Goal: Information Seeking & Learning: Find specific fact

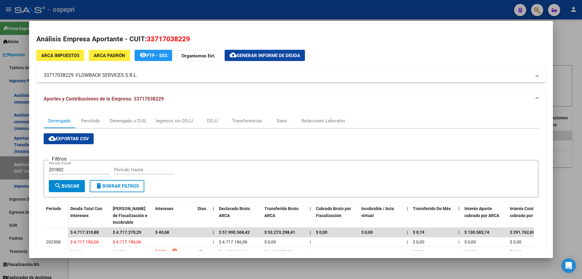
scroll to position [91, 0]
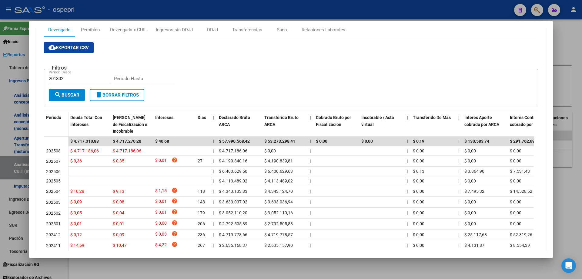
click at [572, 44] on div at bounding box center [291, 139] width 582 height 279
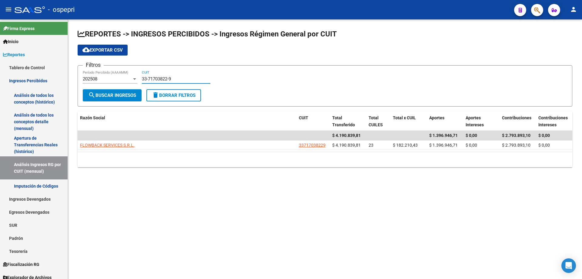
click at [170, 76] on input "33-71703822-9" at bounding box center [176, 78] width 69 height 5
paste input "0-71613555-8"
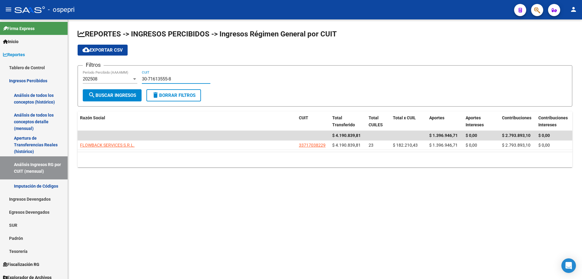
type input "30-71613555-8"
click at [101, 95] on span "search Buscar Ingresos" at bounding box center [112, 94] width 48 height 5
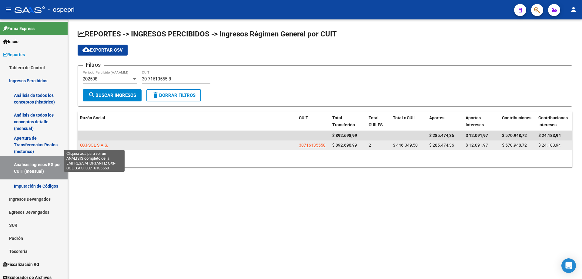
click at [103, 145] on span "OXI-SOL S.A.S." at bounding box center [94, 145] width 28 height 5
type textarea "30716135558"
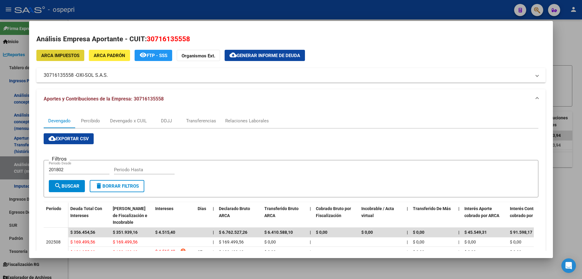
scroll to position [121, 0]
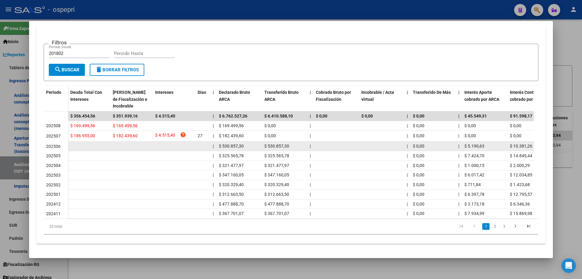
drag, startPoint x: 468, startPoint y: 143, endPoint x: 485, endPoint y: 143, distance: 16.4
click at [485, 143] on div "$ 5.190,63" at bounding box center [485, 146] width 41 height 7
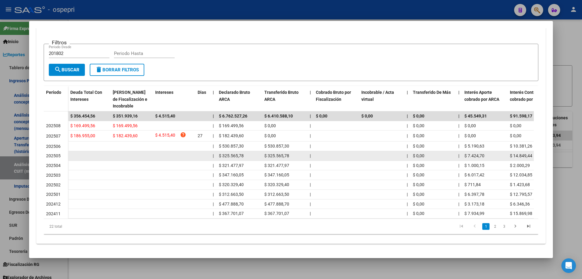
copy span "5.190,63"
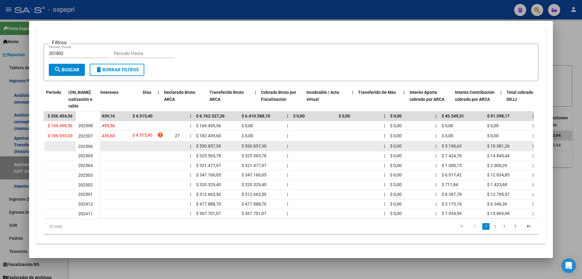
scroll to position [0, 73]
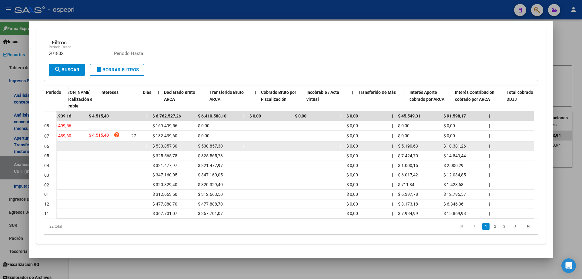
drag, startPoint x: 515, startPoint y: 141, endPoint x: 534, endPoint y: 141, distance: 18.8
click at [534, 141] on div "| $ 530.857,30 $ 530.857,30 | | $ 0,00 | $ 5.190,63 $ 10.381,26 | | $ 176.952,4…" at bounding box center [364, 146] width 725 height 10
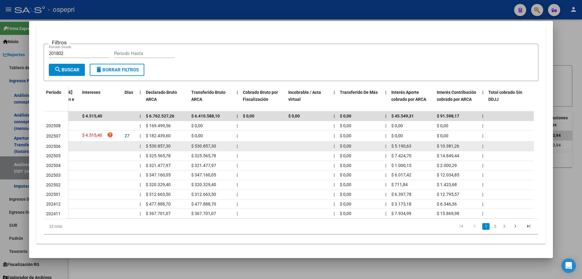
click at [441, 143] on span "$ 10.381,26" at bounding box center [448, 145] width 22 height 5
drag, startPoint x: 441, startPoint y: 141, endPoint x: 460, endPoint y: 143, distance: 19.3
click at [460, 143] on div "$ 10.381,26" at bounding box center [457, 146] width 41 height 7
copy span "10.381,26"
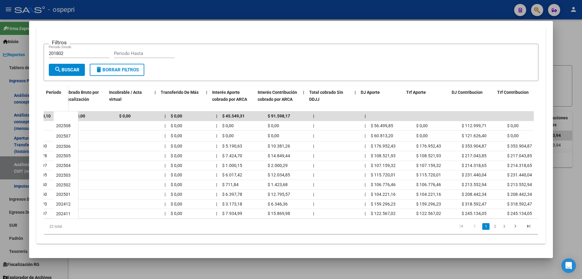
scroll to position [0, 252]
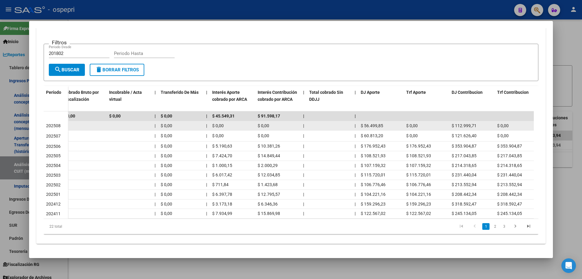
drag, startPoint x: 382, startPoint y: 121, endPoint x: 361, endPoint y: 121, distance: 21.2
click at [361, 123] on span "$ 56.499,85" at bounding box center [372, 125] width 22 height 5
click at [374, 123] on span "$ 56.499,85" at bounding box center [372, 125] width 22 height 5
drag, startPoint x: 365, startPoint y: 120, endPoint x: 384, endPoint y: 120, distance: 19.7
click at [384, 122] on div "$ 56.499,85" at bounding box center [381, 125] width 41 height 7
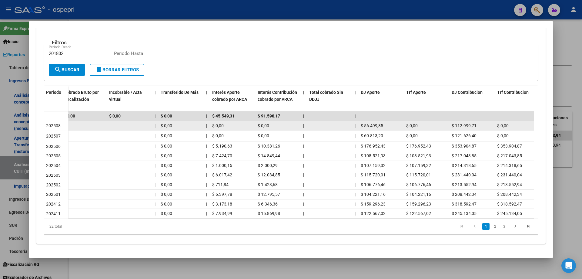
copy span "56.499,85"
drag, startPoint x: 455, startPoint y: 122, endPoint x: 473, endPoint y: 122, distance: 18.2
click at [477, 124] on div "$ 112.999,71" at bounding box center [472, 125] width 41 height 7
copy span "112.999,71"
